Goal: Task Accomplishment & Management: Manage account settings

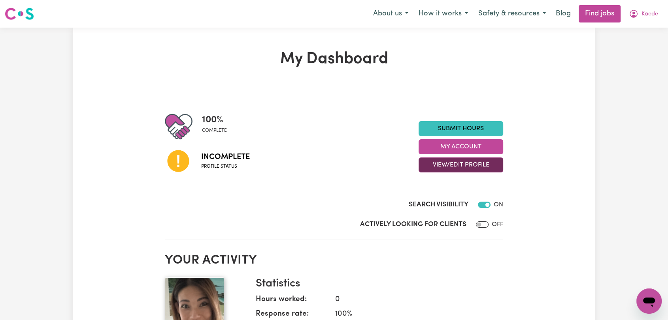
click at [462, 168] on button "View/Edit Profile" at bounding box center [460, 165] width 85 height 15
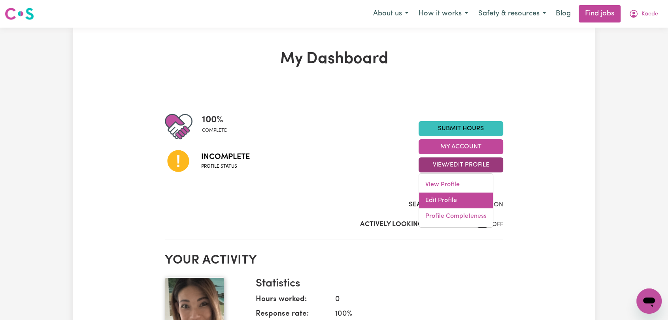
click at [468, 197] on link "Edit Profile" at bounding box center [456, 201] width 74 height 16
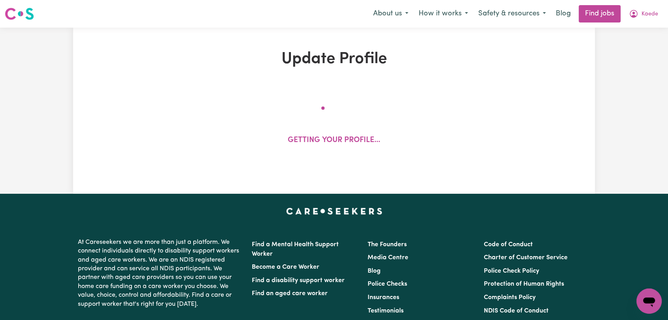
select select "female"
select select "Australian PR"
select select "Studying a healthcare related degree or qualification"
select select "55"
select select "65"
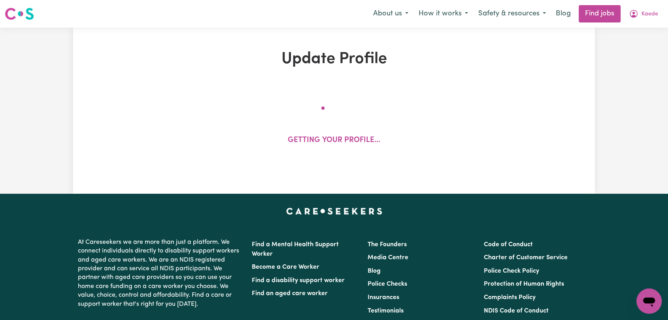
select select "75"
select select "85"
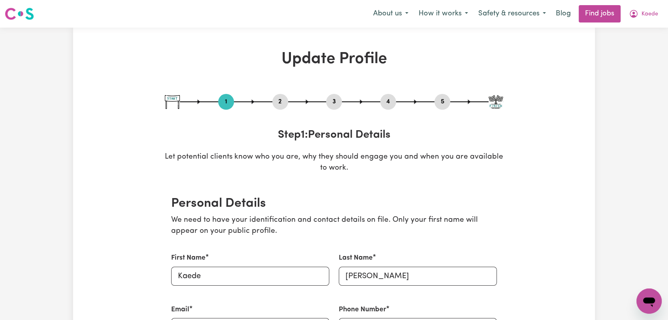
click at [439, 102] on button "5" at bounding box center [442, 102] width 16 height 10
select select "I am providing services privately on my own"
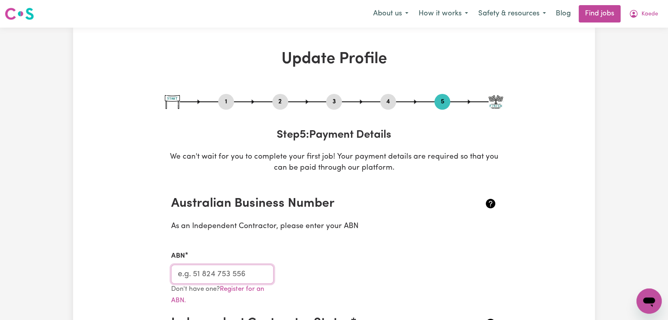
click at [245, 273] on input "ABN" at bounding box center [222, 274] width 102 height 19
paste input "27 282 676 257"
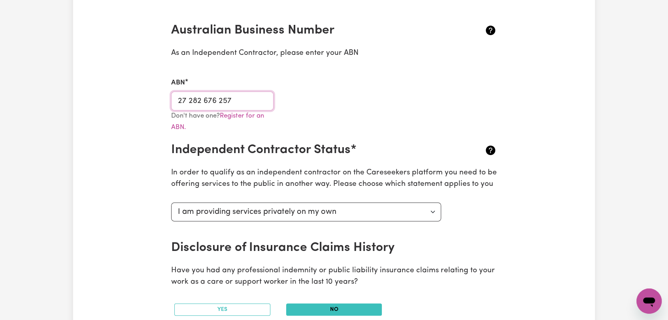
scroll to position [219, 0]
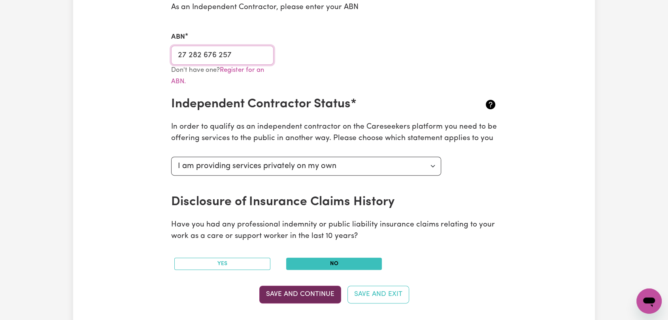
type input "27 282 676 257"
click at [292, 293] on button "Save and Continue" at bounding box center [300, 294] width 82 height 17
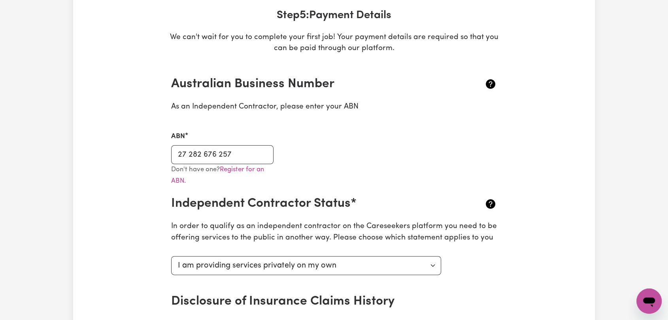
scroll to position [0, 0]
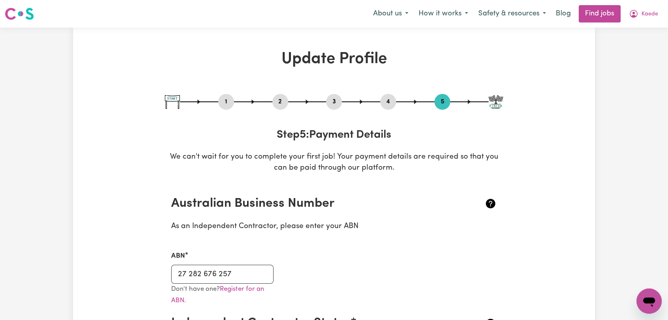
click at [228, 102] on button "1" at bounding box center [226, 102] width 16 height 10
select select "female"
select select "Australian PR"
select select "Studying a healthcare related degree or qualification"
select select "55"
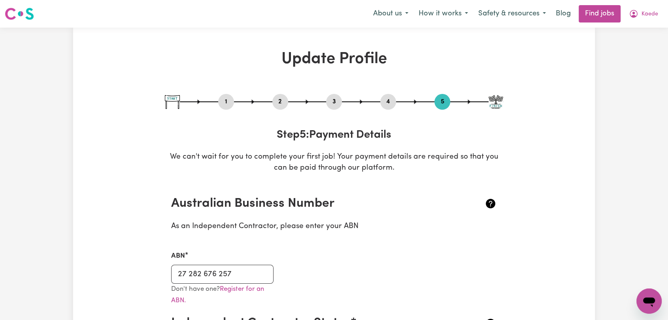
select select "65"
select select "75"
select select "85"
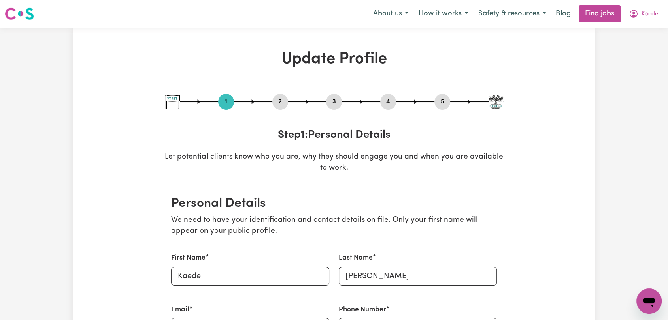
click at [282, 102] on button "2" at bounding box center [280, 102] width 16 height 10
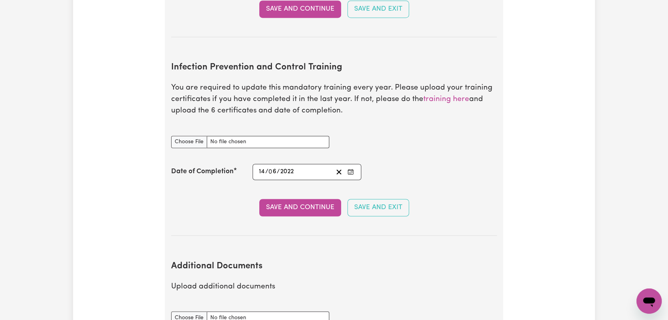
scroll to position [1317, 0]
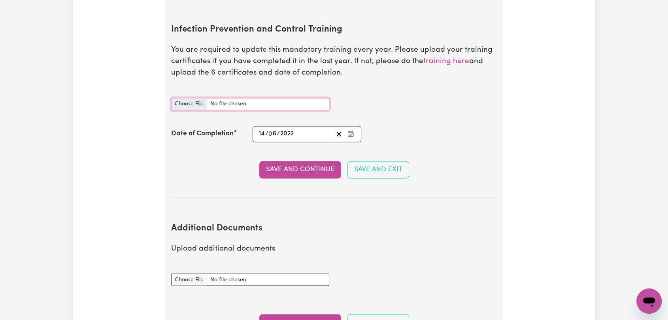
click at [192, 98] on input "Infection Prevention and Control Training document" at bounding box center [250, 104] width 158 height 12
click at [186, 98] on input "Infection Prevention and Control Training document" at bounding box center [250, 104] width 158 height 12
click at [191, 98] on input "Infection Prevention and Control Training document" at bounding box center [250, 104] width 158 height 12
type input "C:\fakepath\Kaede Memon - Infection Prevention & Control Certificate - 22AUG25.…"
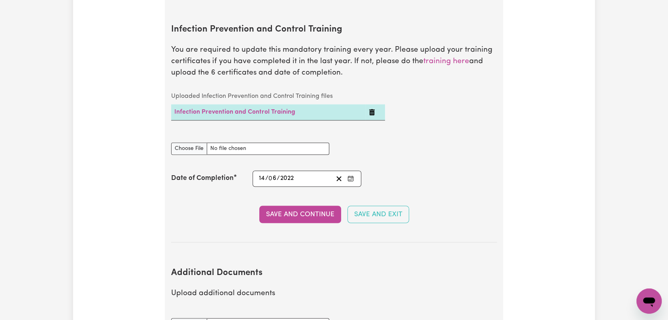
click at [354, 173] on button "Enter the Date of Completion of your Infection Prevention and Control Training" at bounding box center [350, 178] width 11 height 11
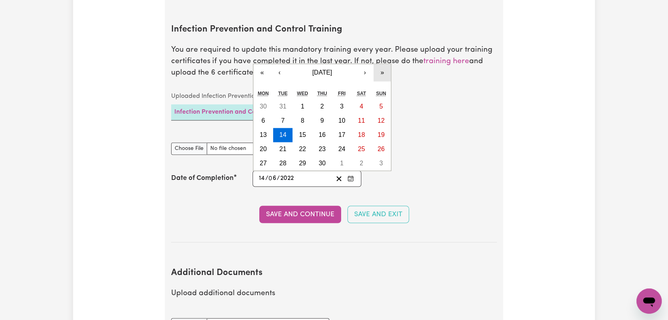
click at [382, 64] on button "»" at bounding box center [381, 72] width 17 height 17
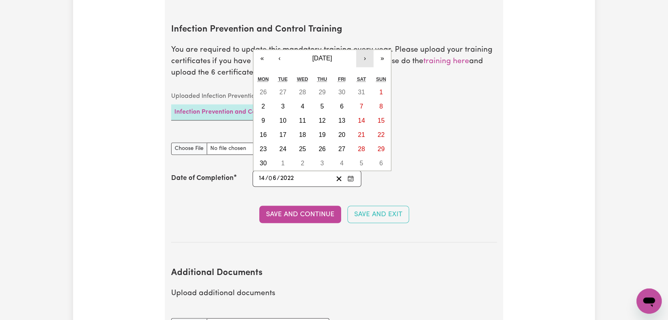
click at [363, 50] on button "›" at bounding box center [364, 58] width 17 height 17
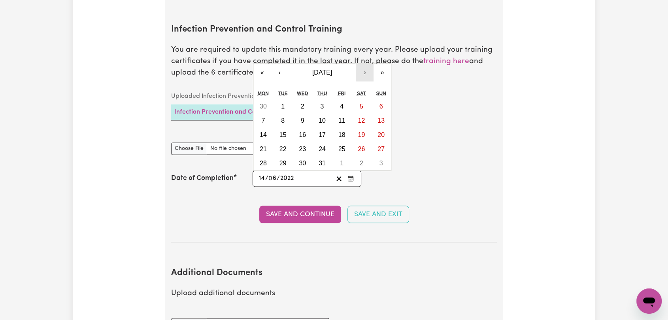
click at [361, 64] on button "›" at bounding box center [364, 72] width 17 height 17
click at [346, 142] on button "22" at bounding box center [342, 149] width 20 height 14
type input "2025-08-22"
type input "22"
type input "8"
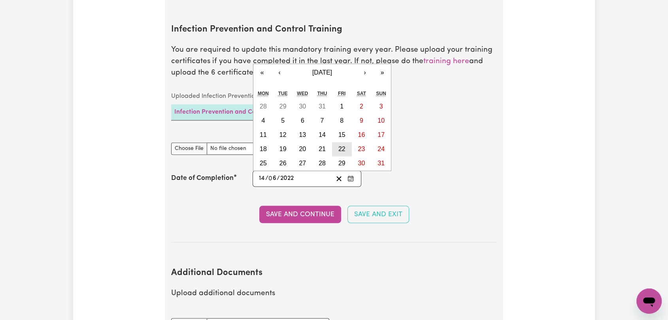
type input "2025"
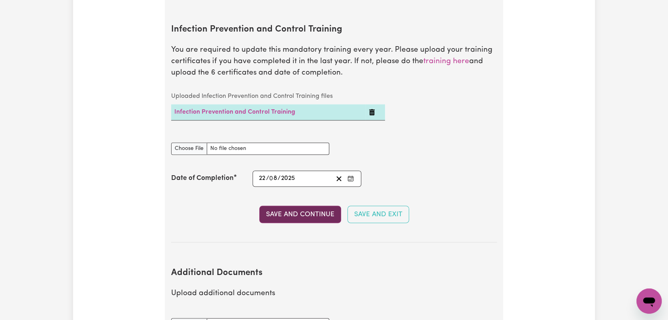
click at [287, 206] on button "Save and Continue" at bounding box center [300, 214] width 82 height 17
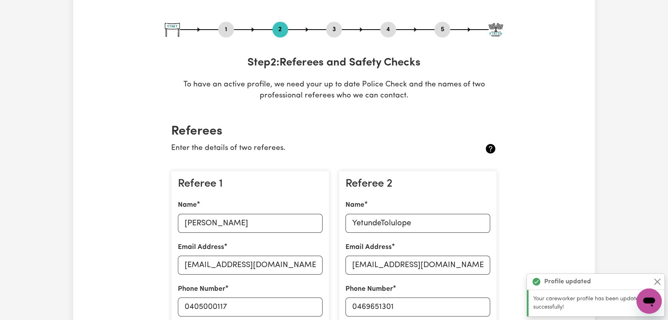
scroll to position [23, 0]
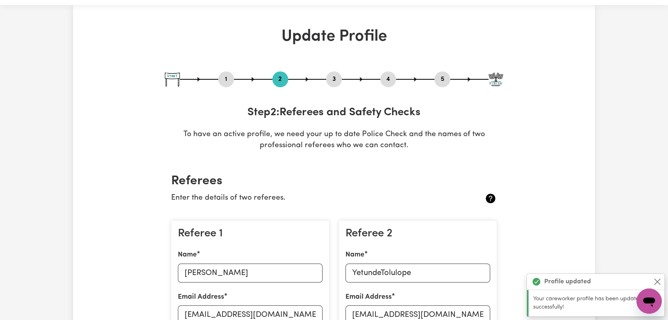
click at [334, 73] on div "3" at bounding box center [334, 80] width 16 height 16
click at [335, 77] on button "3" at bounding box center [334, 79] width 16 height 10
select select "2017"
select select "2023"
select select "2014"
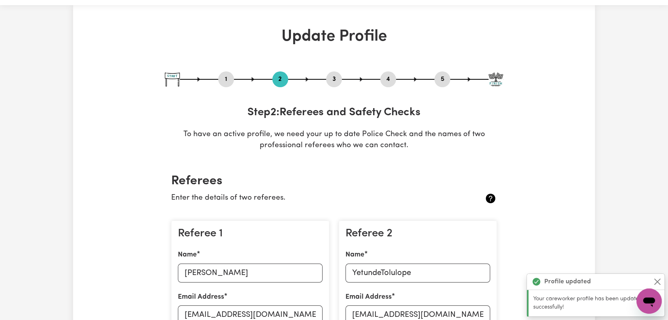
select select "2020"
select select "Certificate III (Individual Support)"
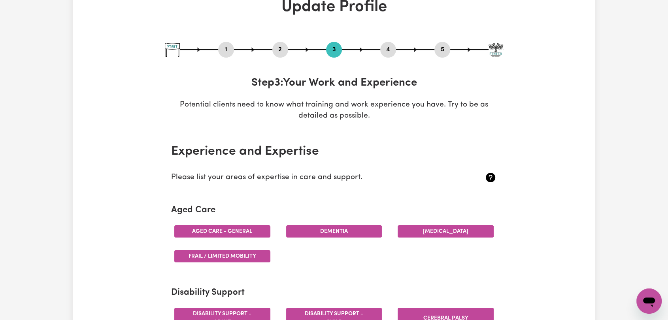
scroll to position [0, 0]
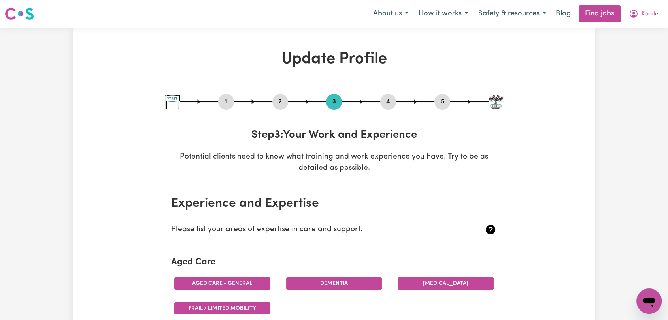
click at [388, 101] on button "4" at bounding box center [388, 102] width 16 height 10
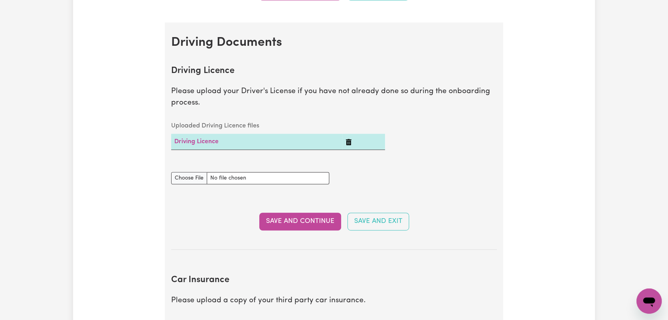
scroll to position [132, 0]
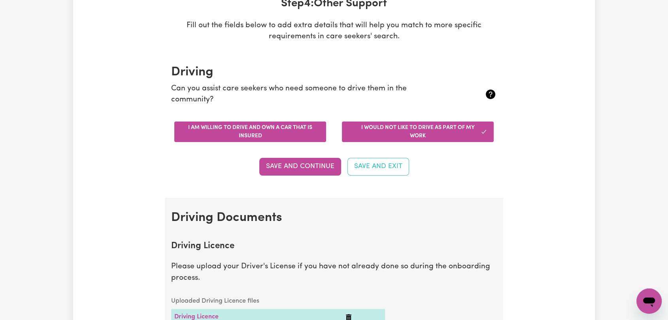
click at [277, 125] on button "I am willing to drive and own a car that is insured" at bounding box center [250, 132] width 152 height 21
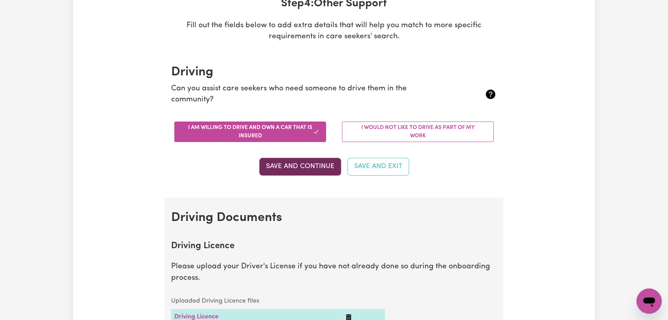
click at [300, 164] on button "Save and Continue" at bounding box center [300, 166] width 82 height 17
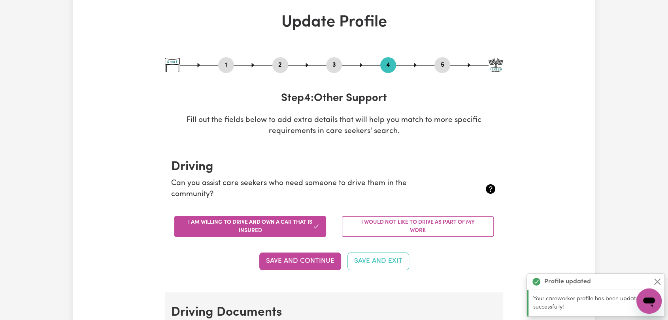
scroll to position [0, 0]
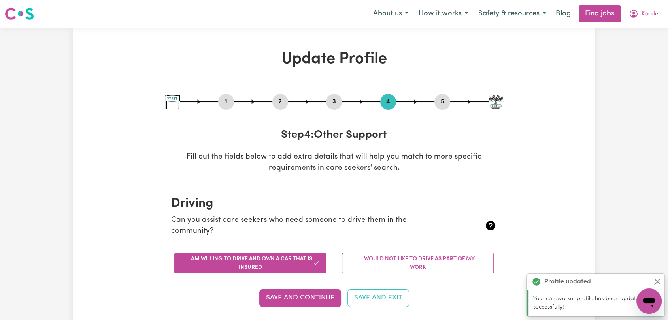
click at [439, 102] on button "5" at bounding box center [442, 102] width 16 height 10
select select "I am providing services privately on my own"
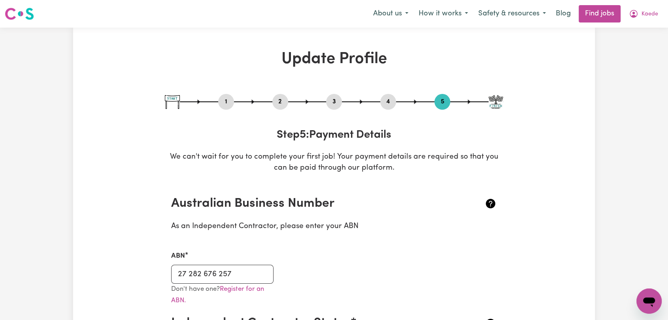
click at [224, 105] on button "1" at bounding box center [226, 102] width 16 height 10
select select "female"
select select "Australian PR"
select select "Studying a healthcare related degree or qualification"
select select "55"
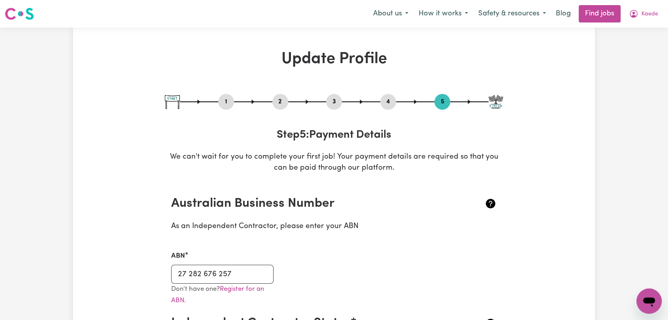
select select "65"
select select "75"
select select "85"
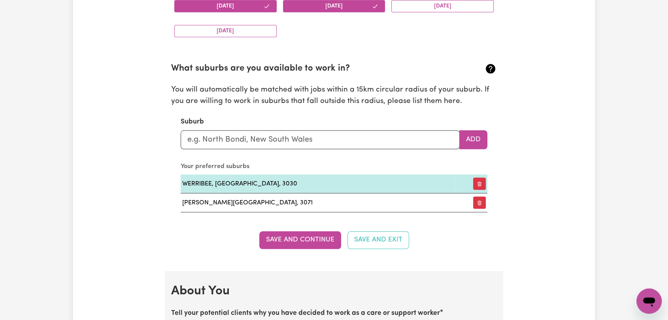
scroll to position [1053, 0]
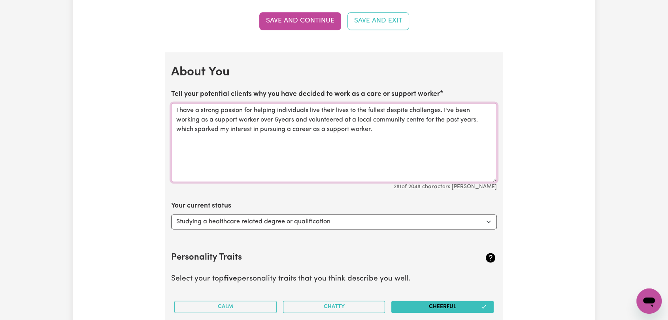
click at [376, 127] on textarea "I have a strong passion for helping individuals live their lives to the fullest…" at bounding box center [334, 142] width 326 height 79
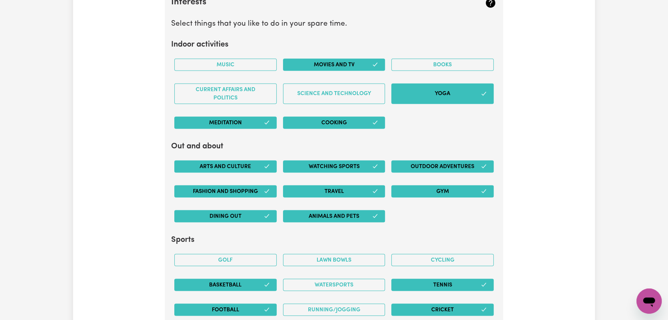
scroll to position [1624, 0]
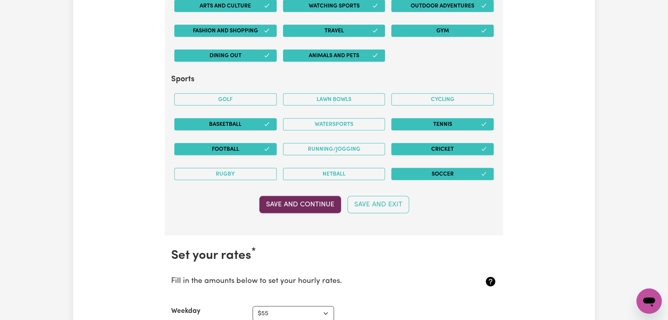
type textarea "I have a strong passion for helping individuals live their lives to the fullest…"
click at [303, 205] on button "Save and Continue" at bounding box center [300, 204] width 82 height 17
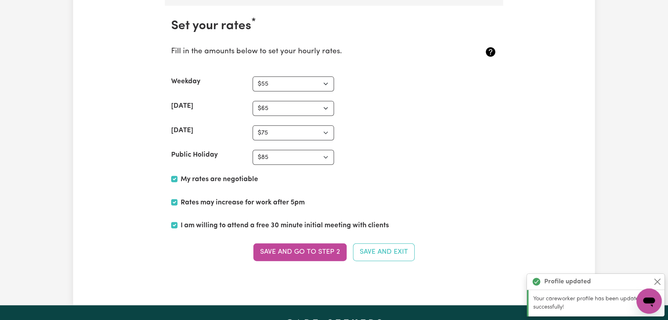
scroll to position [1857, 0]
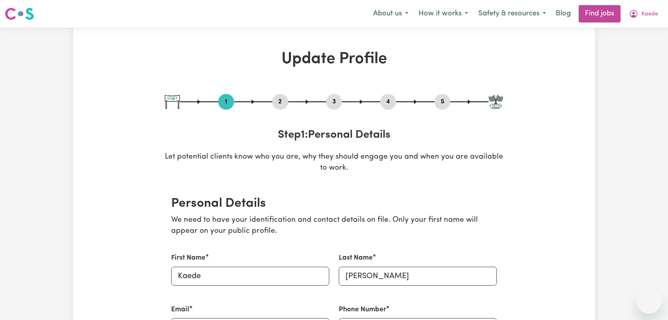
select select "[DEMOGRAPHIC_DATA]"
select select "Australian PR"
select select "Studying a healthcare related degree or qualification"
select select "55"
select select "65"
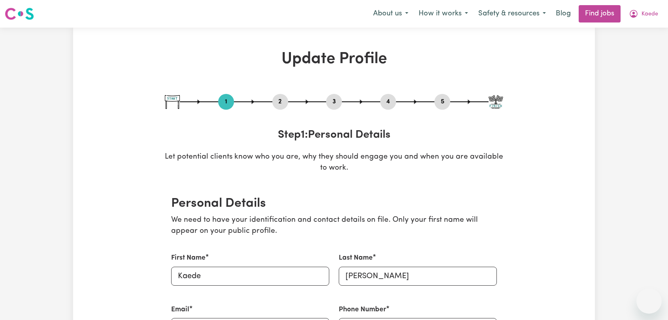
select select "75"
select select "85"
click at [651, 16] on span "Kaede" at bounding box center [649, 14] width 17 height 9
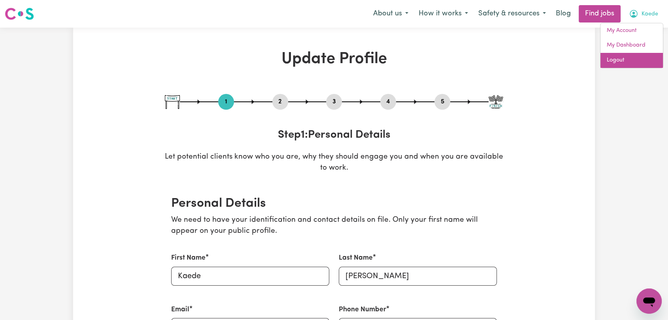
click at [640, 61] on link "Logout" at bounding box center [631, 60] width 62 height 15
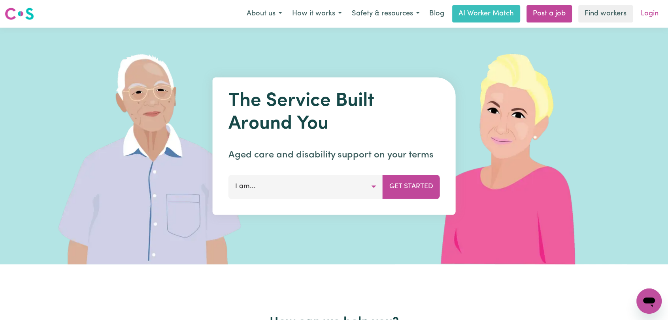
click at [651, 17] on link "Login" at bounding box center [649, 13] width 27 height 17
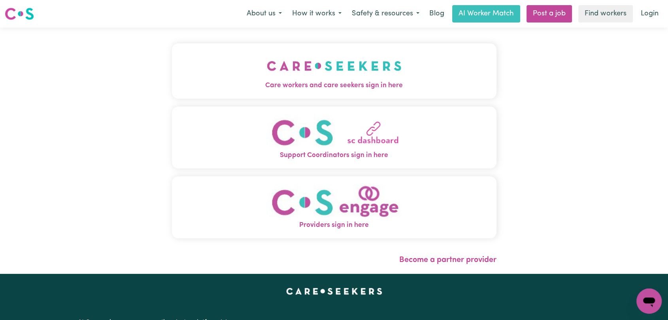
click at [367, 75] on img "Care workers and care seekers sign in here" at bounding box center [334, 65] width 135 height 29
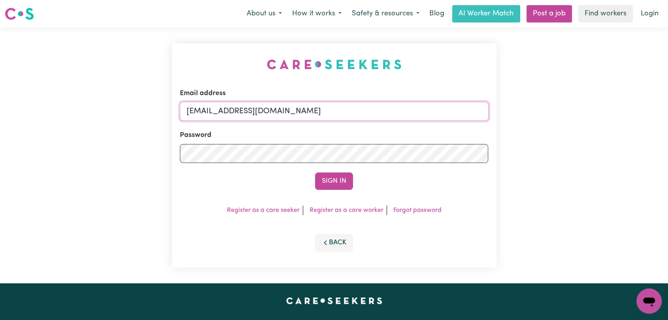
click at [408, 113] on input "onboardingcs@careseekers.com.au" at bounding box center [334, 111] width 309 height 19
drag, startPoint x: 228, startPoint y: 112, endPoint x: 356, endPoint y: 129, distance: 129.9
click at [356, 129] on form "Email address Superuser~jakedworkin@hotmail.com Password Sign In" at bounding box center [334, 139] width 309 height 102
type input "Superuser~sharmila.suwal00@gmail.com"
click at [338, 181] on button "Sign In" at bounding box center [334, 181] width 38 height 17
